Goal: Task Accomplishment & Management: Manage account settings

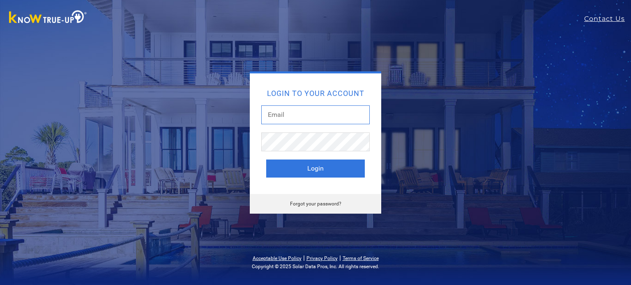
click at [297, 115] on input "text" at bounding box center [315, 115] width 108 height 19
type input "renchia@solarmaintenancepros.com"
click at [334, 163] on button "Login" at bounding box center [315, 169] width 99 height 18
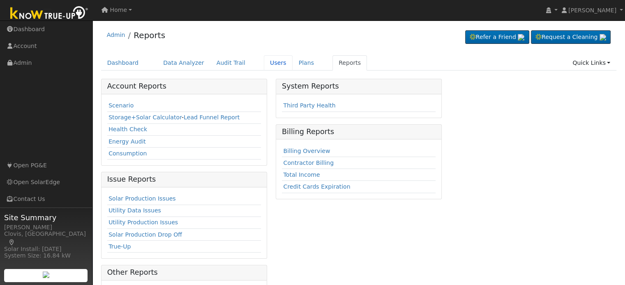
click at [264, 60] on link "Users" at bounding box center [278, 62] width 29 height 15
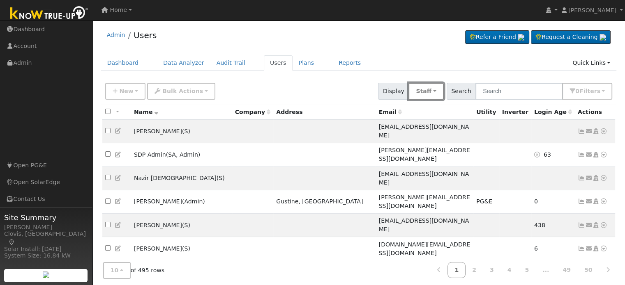
click at [427, 92] on button "Staff" at bounding box center [425, 91] width 35 height 17
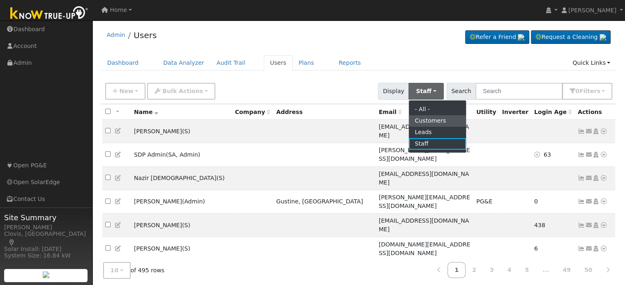
click at [445, 120] on link "Customers" at bounding box center [437, 121] width 57 height 12
